Goal: Task Accomplishment & Management: Use online tool/utility

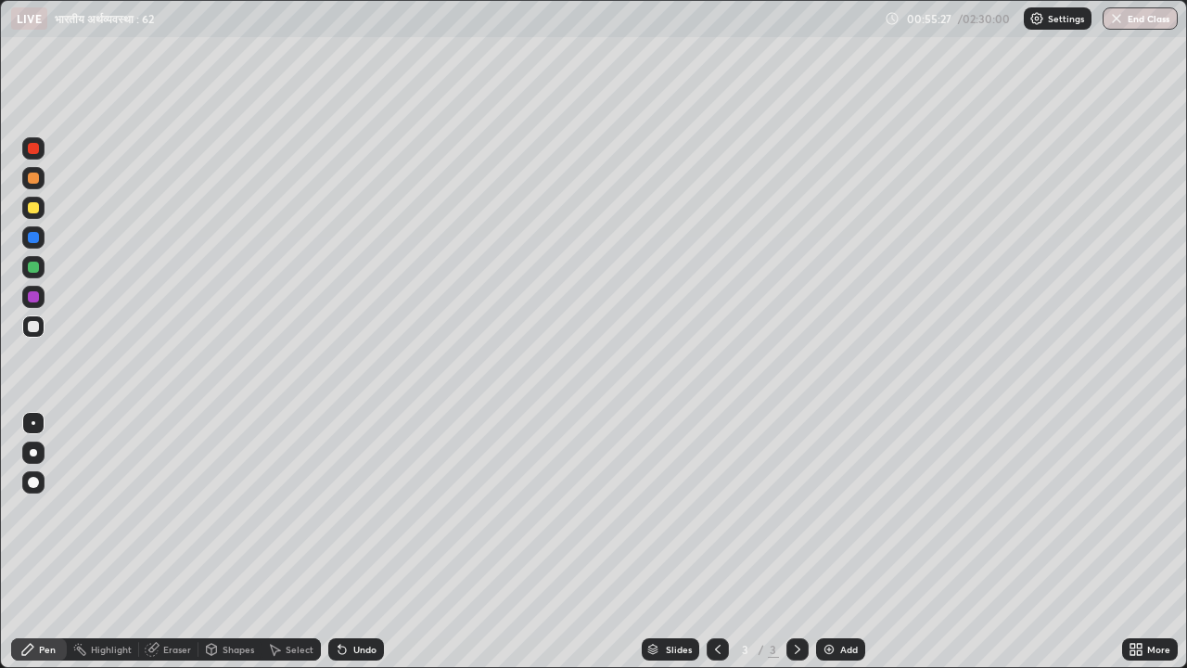
scroll to position [668, 1187]
click at [172, 652] on div "Eraser" at bounding box center [177, 648] width 28 height 9
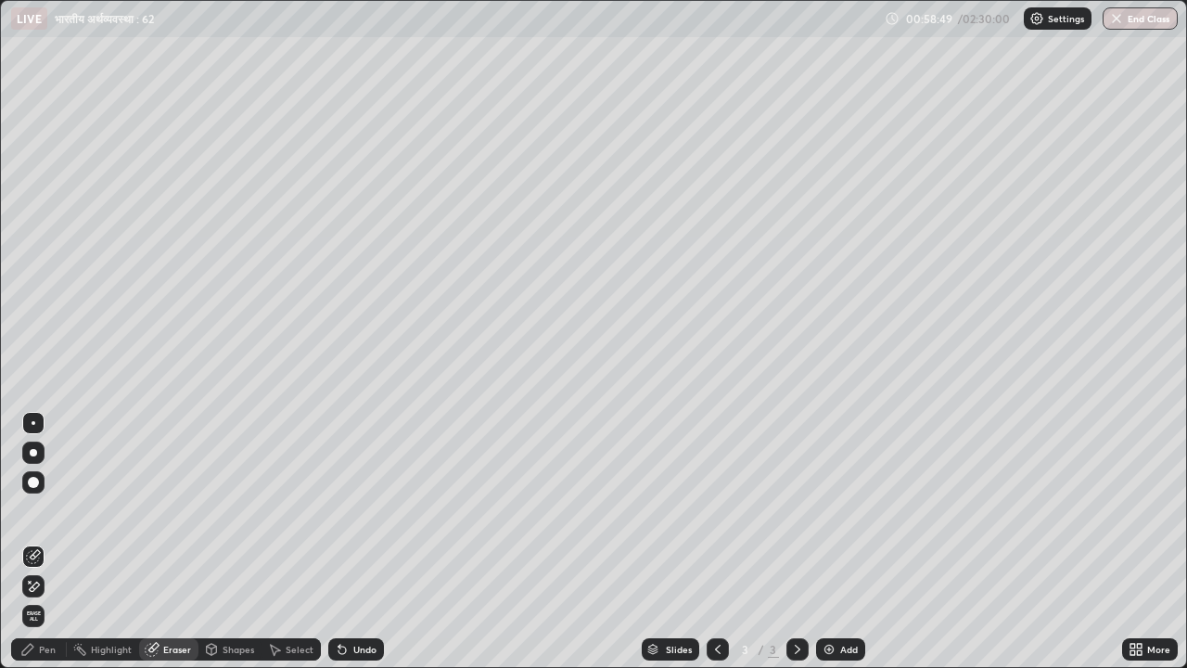
click at [47, 645] on div "Pen" at bounding box center [47, 648] width 17 height 9
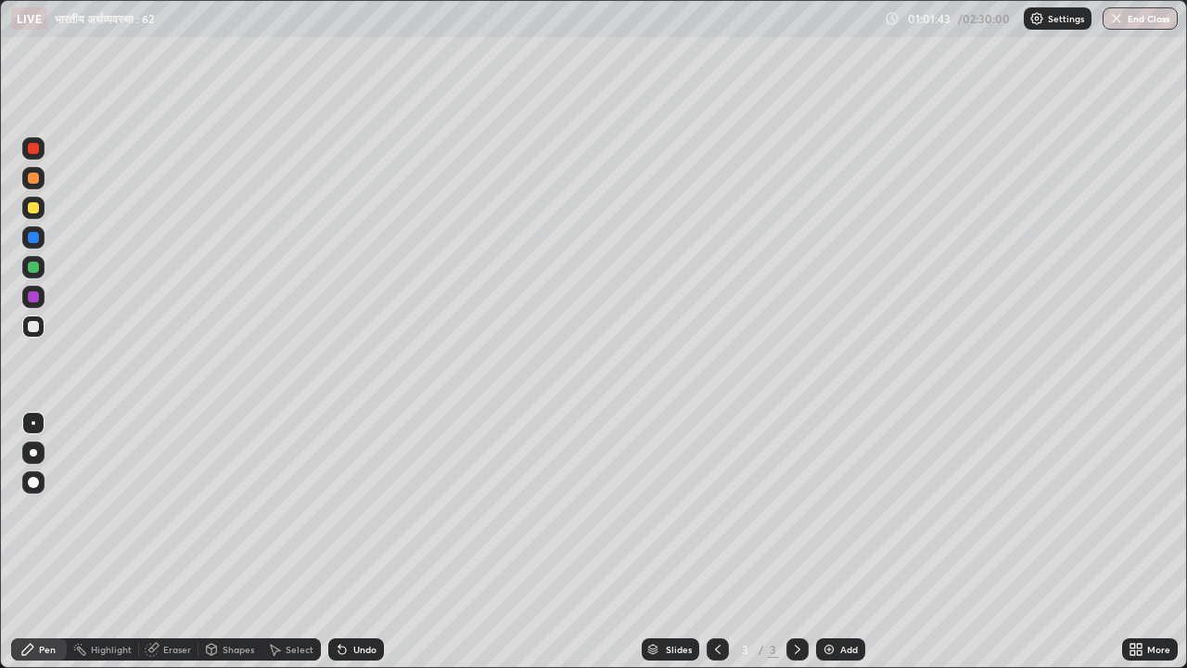
click at [830, 652] on img at bounding box center [829, 649] width 15 height 15
click at [836, 650] on div "Add" at bounding box center [840, 649] width 49 height 22
click at [179, 651] on div "Eraser" at bounding box center [177, 648] width 28 height 9
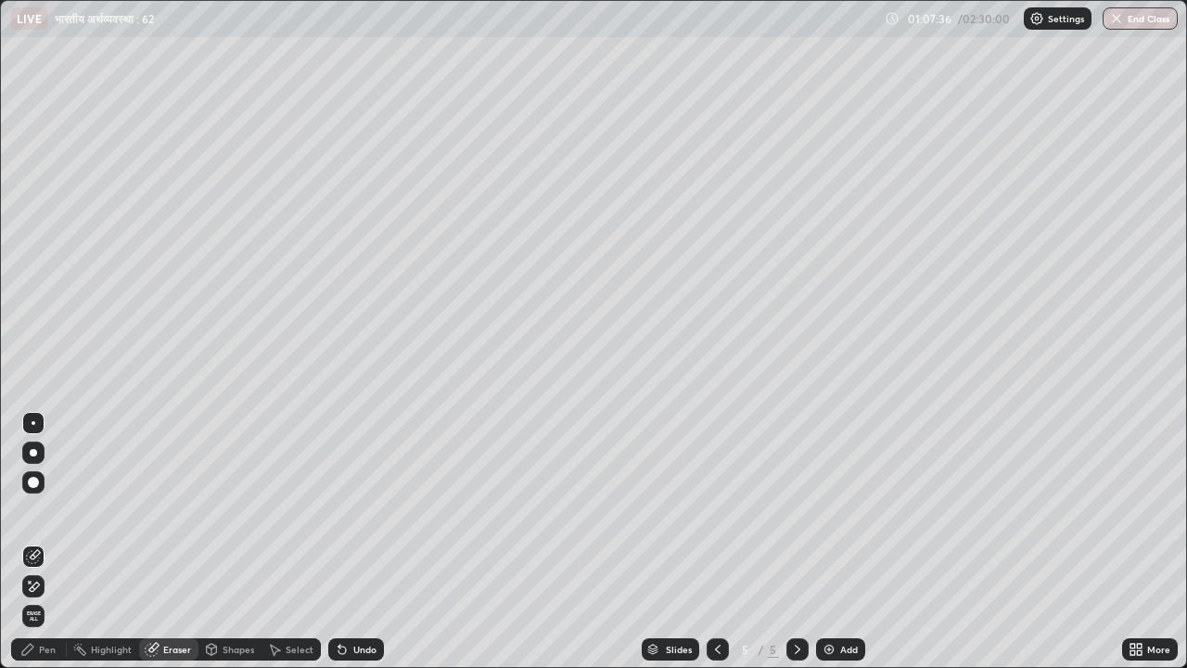
click at [57, 643] on div "Pen" at bounding box center [39, 649] width 56 height 22
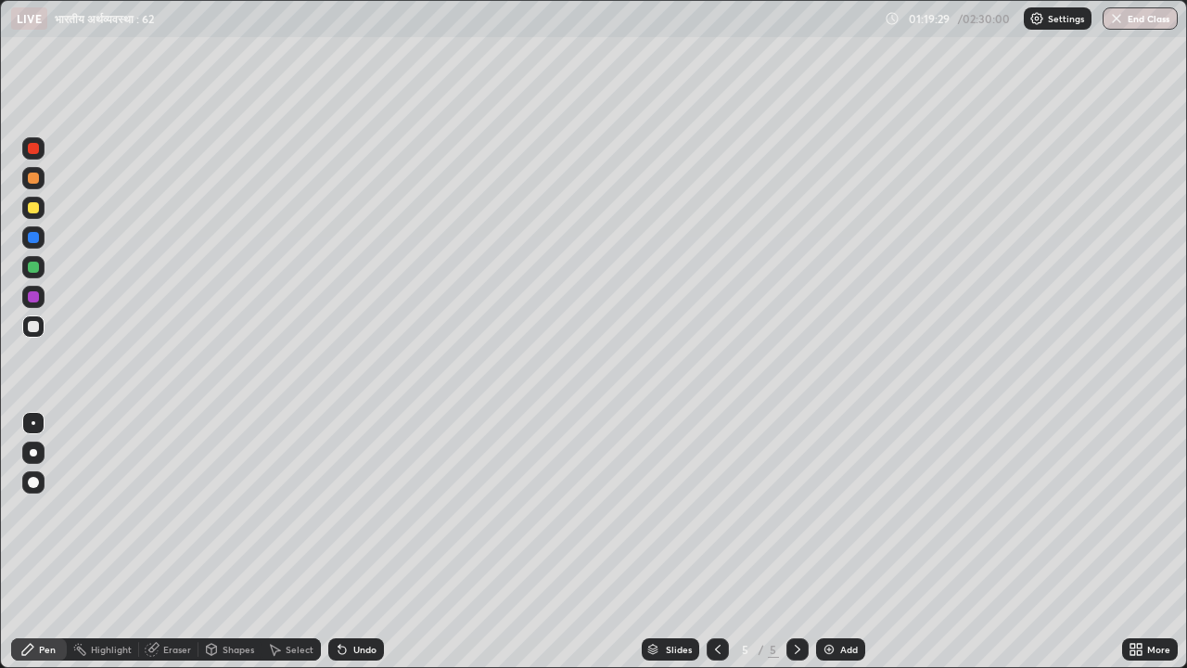
click at [837, 650] on div "Add" at bounding box center [840, 649] width 49 height 22
click at [828, 649] on img at bounding box center [829, 649] width 15 height 15
click at [828, 648] on img at bounding box center [829, 649] width 15 height 15
click at [716, 649] on icon at bounding box center [717, 649] width 15 height 15
click at [793, 644] on icon at bounding box center [797, 649] width 15 height 15
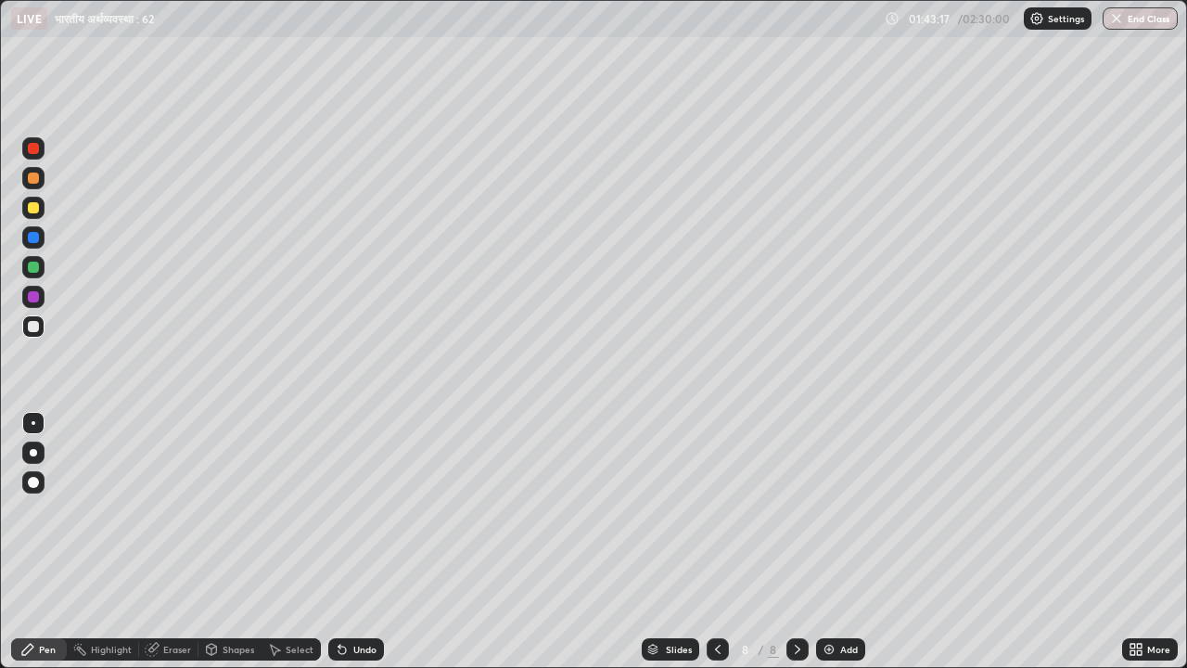
click at [834, 652] on div "Add" at bounding box center [840, 649] width 49 height 22
click at [184, 653] on div "Eraser" at bounding box center [177, 648] width 28 height 9
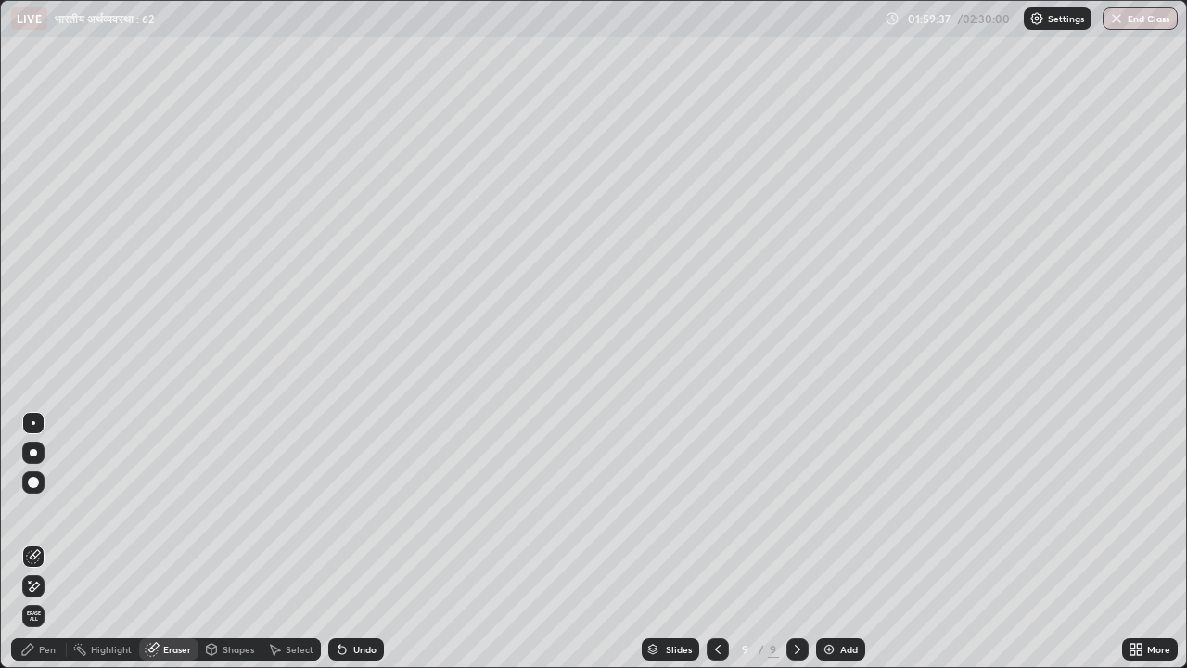
click at [45, 644] on div "Pen" at bounding box center [47, 648] width 17 height 9
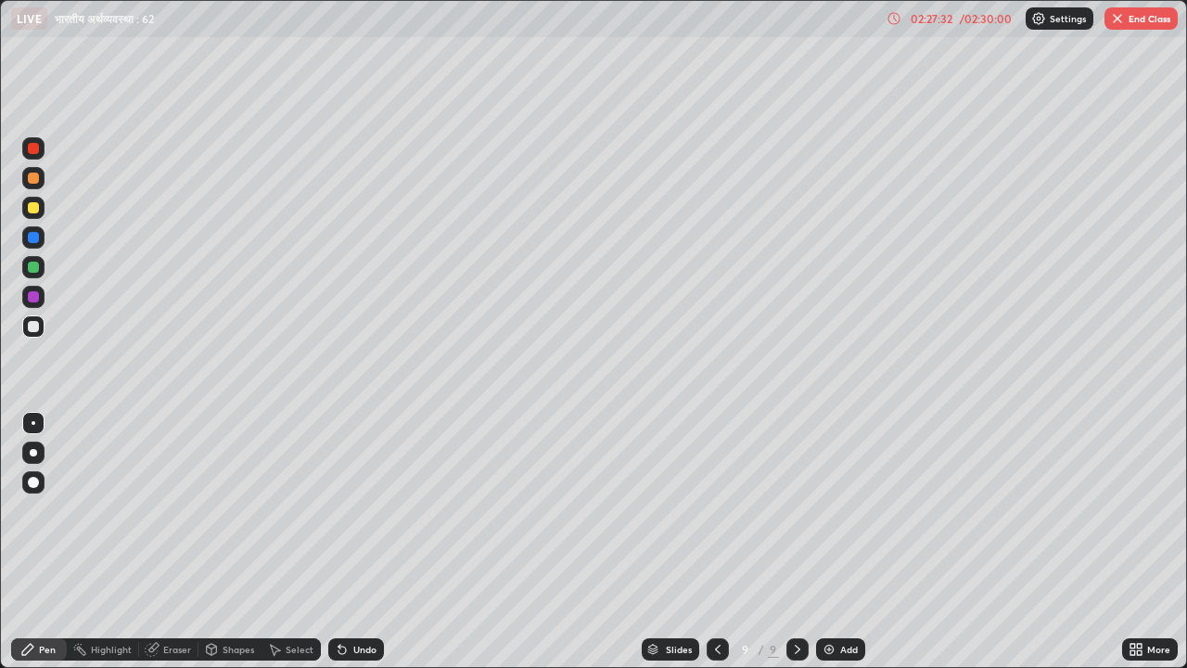
click at [934, 22] on div "02:27:32" at bounding box center [931, 18] width 52 height 11
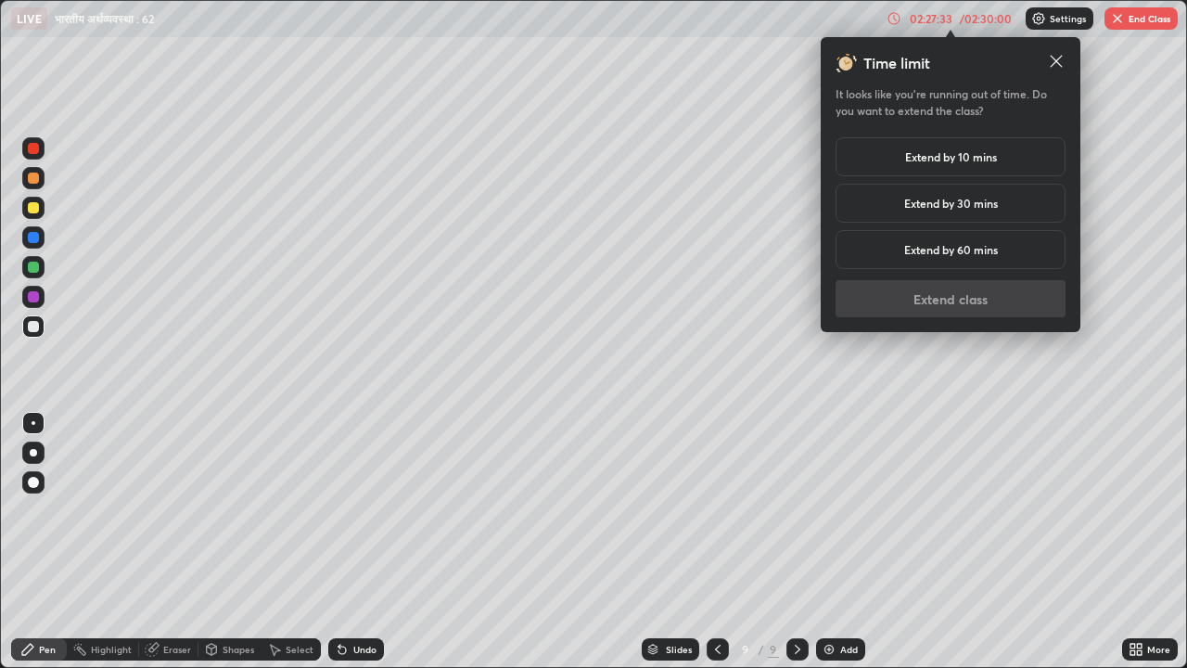
click at [942, 159] on h5 "Extend by 10 mins" at bounding box center [951, 156] width 92 height 17
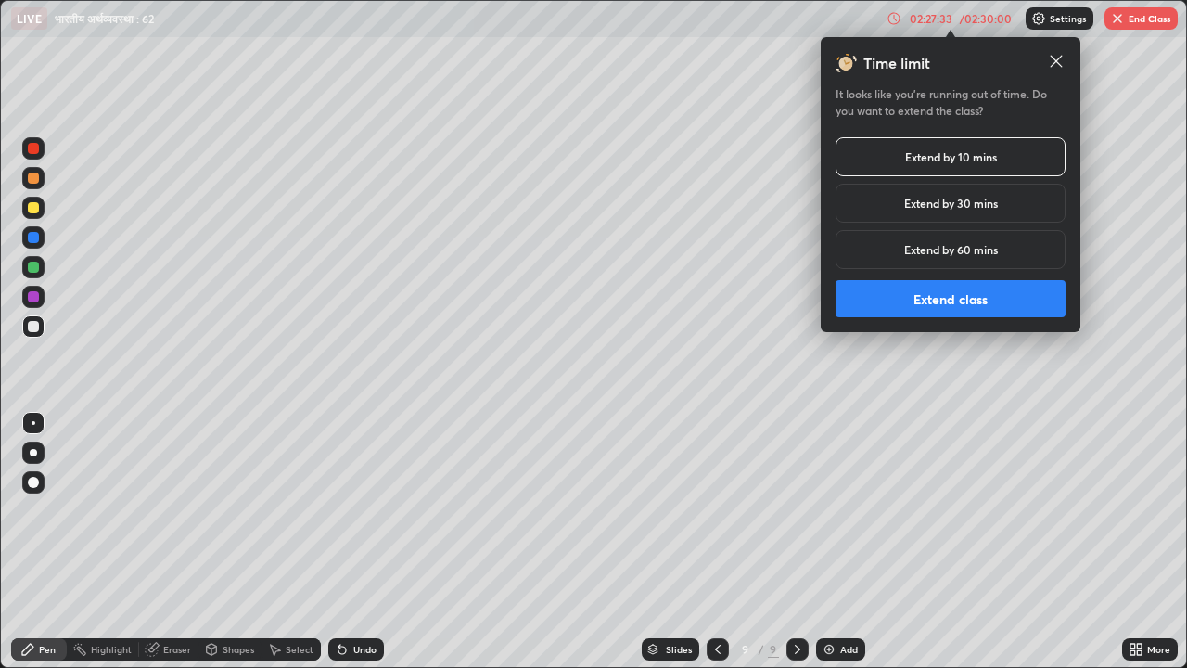
click at [954, 299] on button "Extend class" at bounding box center [950, 298] width 230 height 37
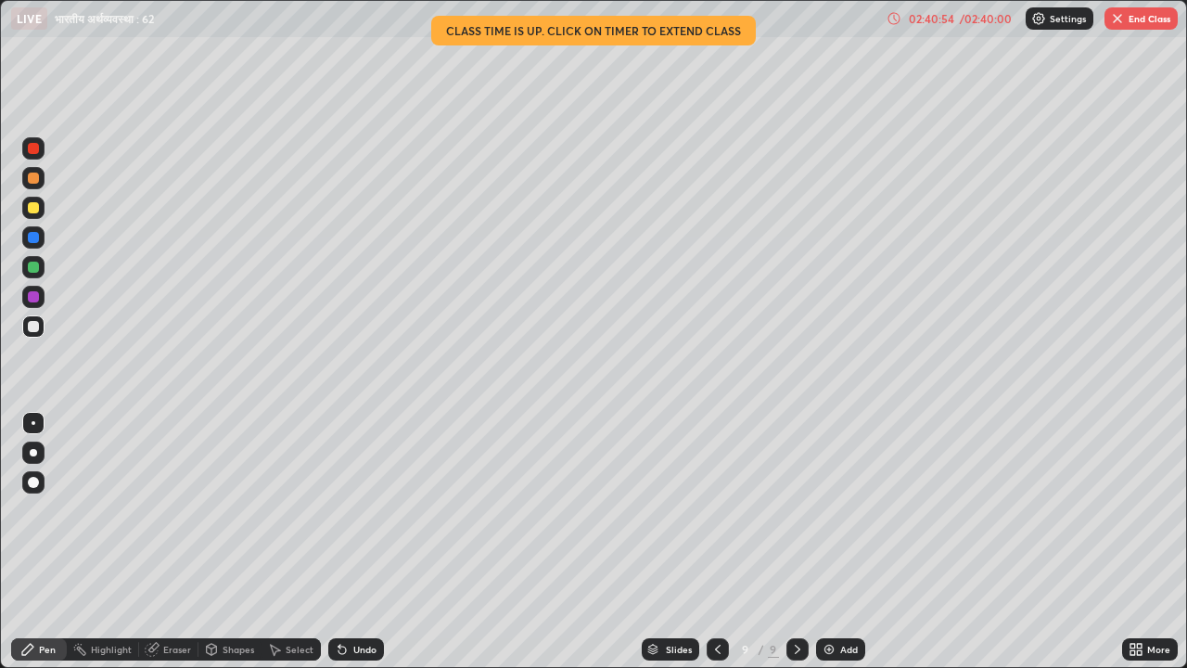
click at [930, 20] on div "02:40:54" at bounding box center [931, 18] width 52 height 11
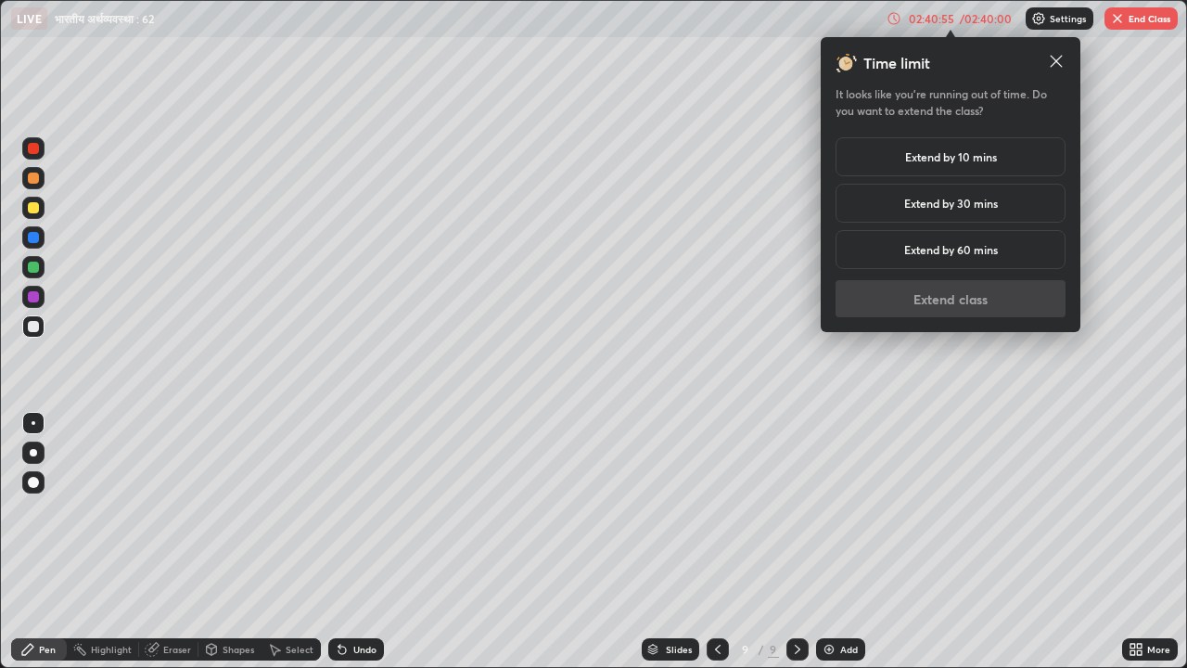
click at [915, 155] on h5 "Extend by 10 mins" at bounding box center [951, 156] width 92 height 17
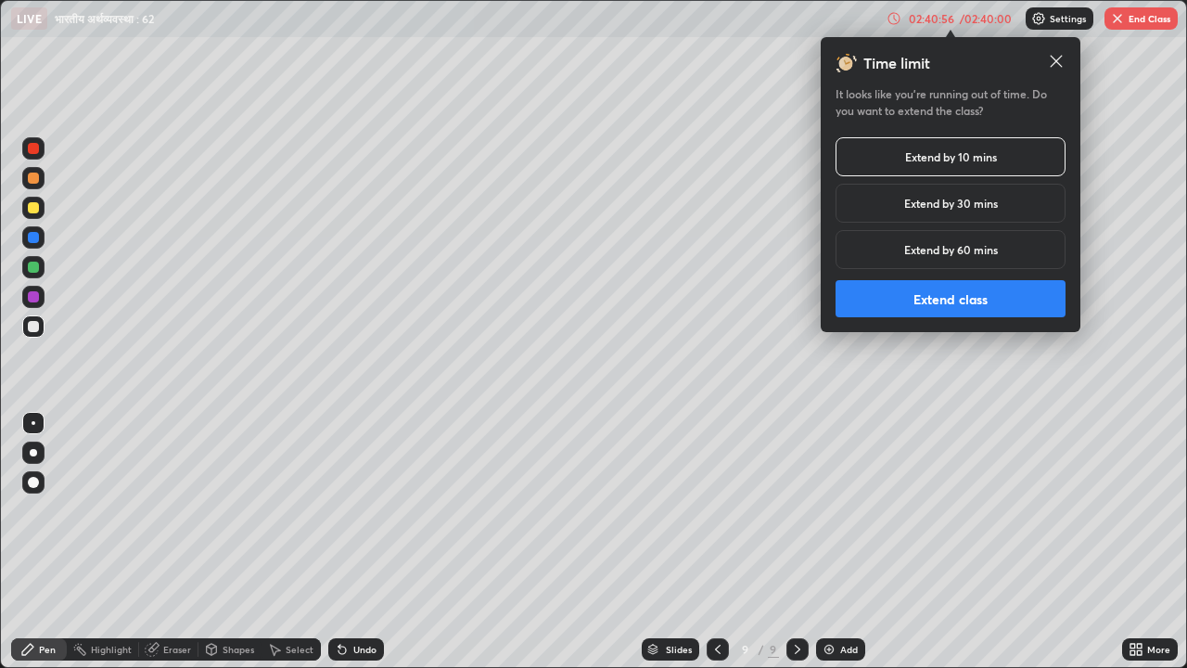
click at [922, 299] on button "Extend class" at bounding box center [950, 298] width 230 height 37
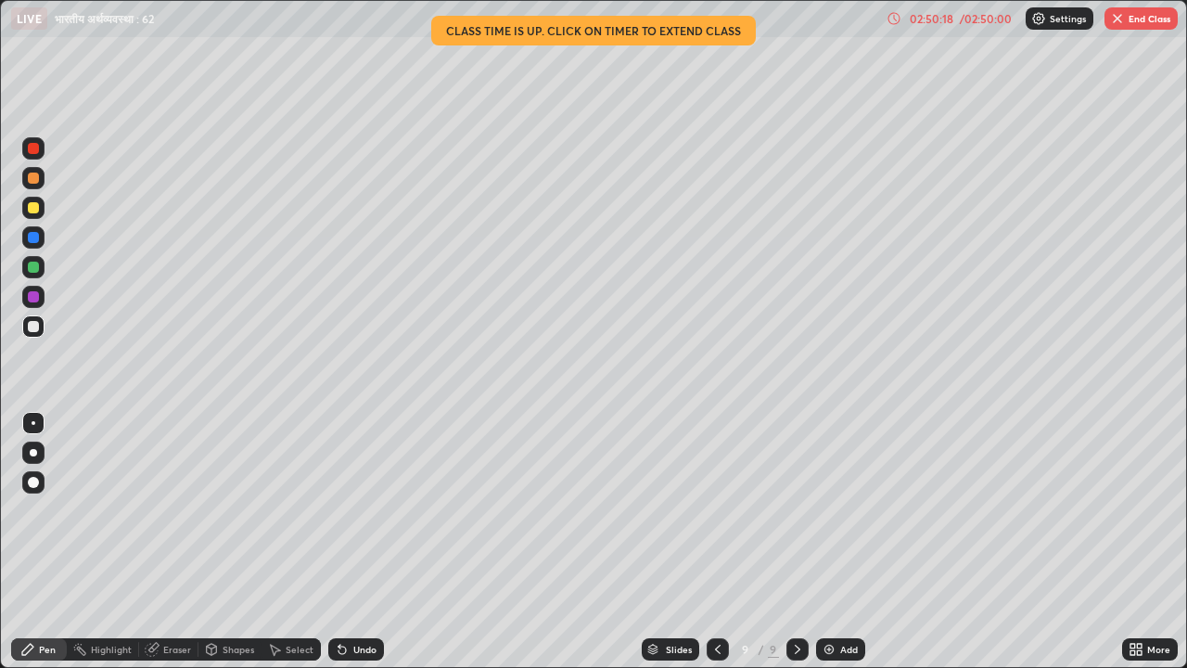
click at [1134, 22] on button "End Class" at bounding box center [1140, 18] width 73 height 22
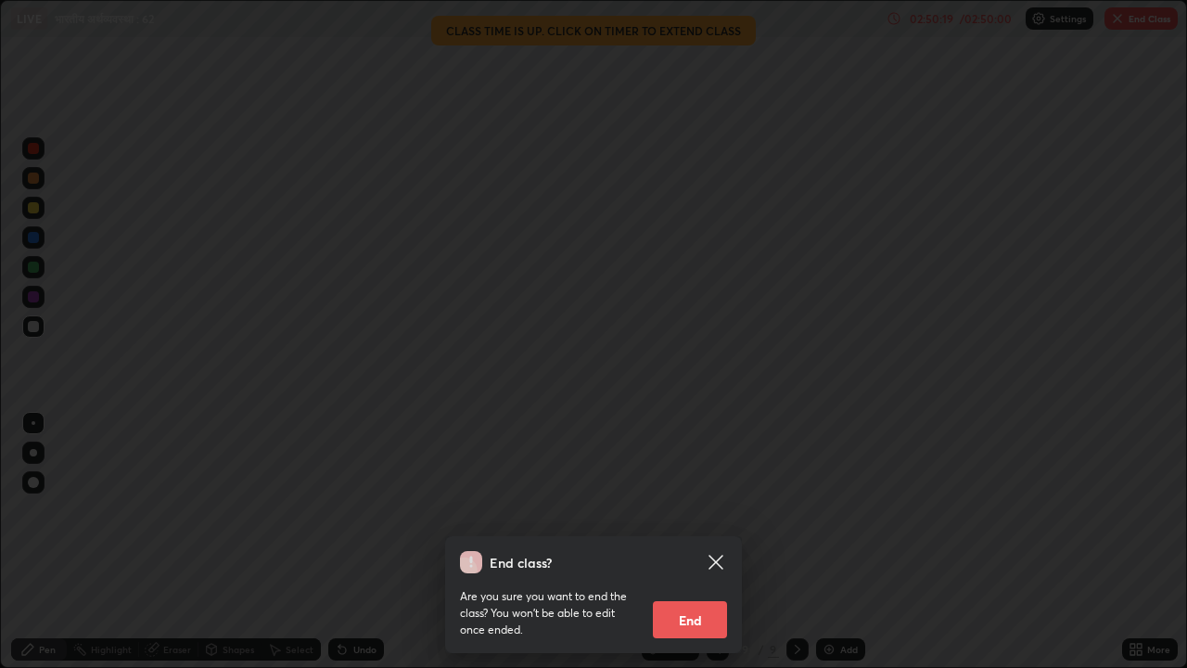
click at [692, 613] on button "End" at bounding box center [690, 619] width 74 height 37
